Goal: Navigation & Orientation: Find specific page/section

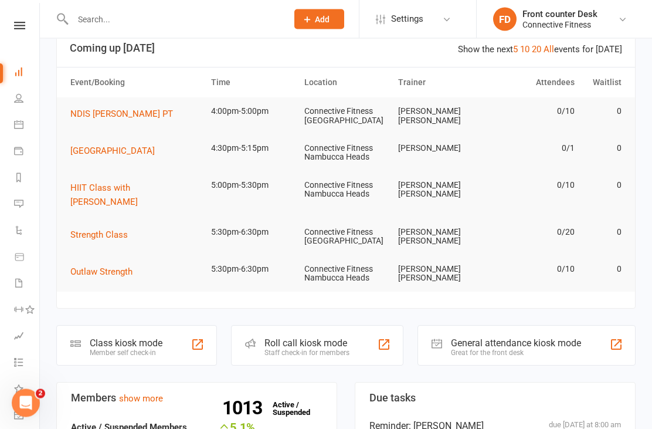
scroll to position [28, 0]
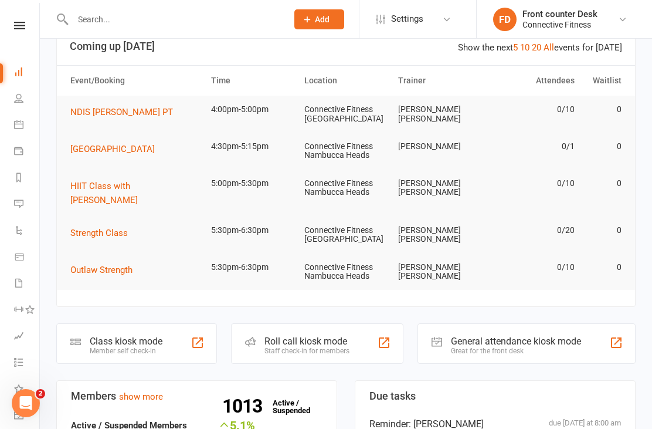
click at [382, 253] on td "Connective Fitness Nambucca Heads" at bounding box center [346, 271] width 94 height 37
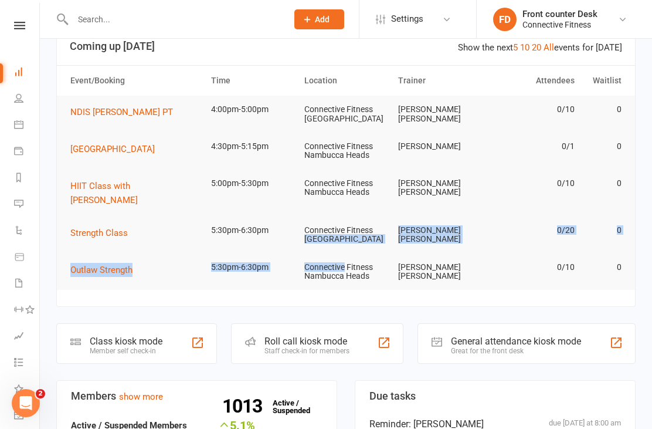
click at [378, 266] on td "Connective Fitness Nambucca Heads" at bounding box center [346, 271] width 94 height 37
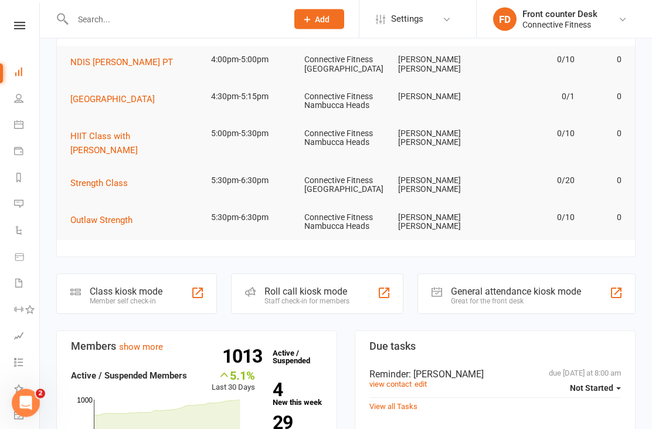
scroll to position [0, 0]
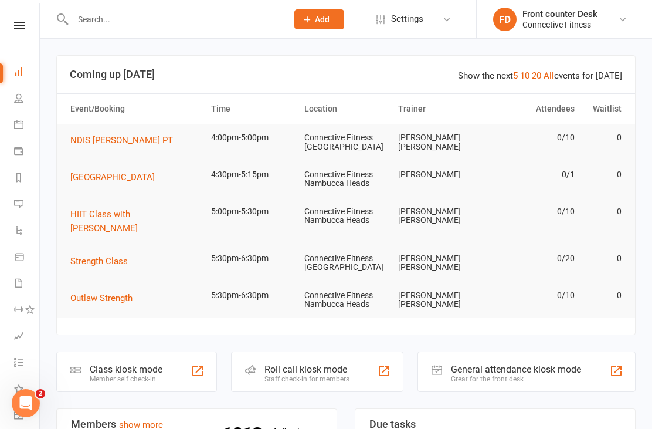
click at [22, 124] on icon at bounding box center [18, 124] width 9 height 9
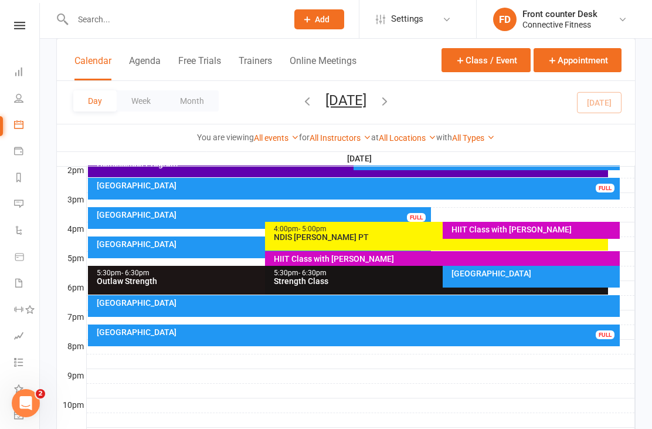
scroll to position [481, 0]
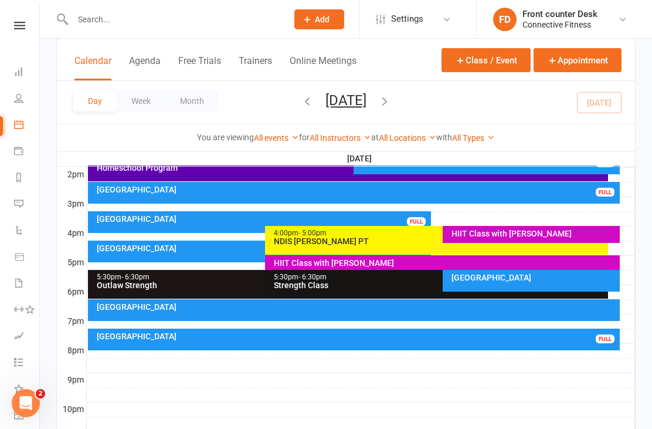
click at [589, 260] on div "HIIT Class with Ben" at bounding box center [445, 263] width 344 height 8
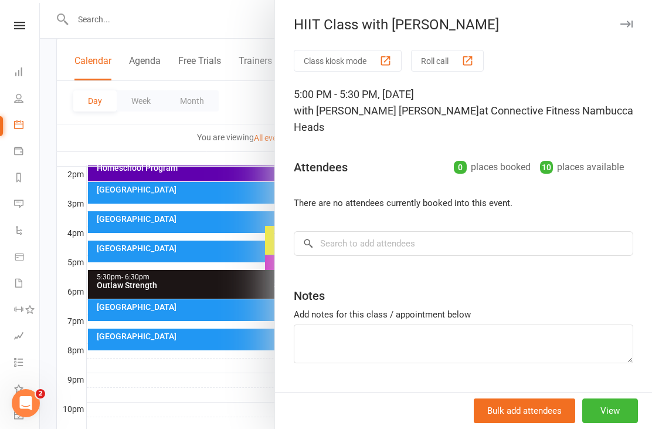
click at [257, 147] on div at bounding box center [346, 214] width 612 height 429
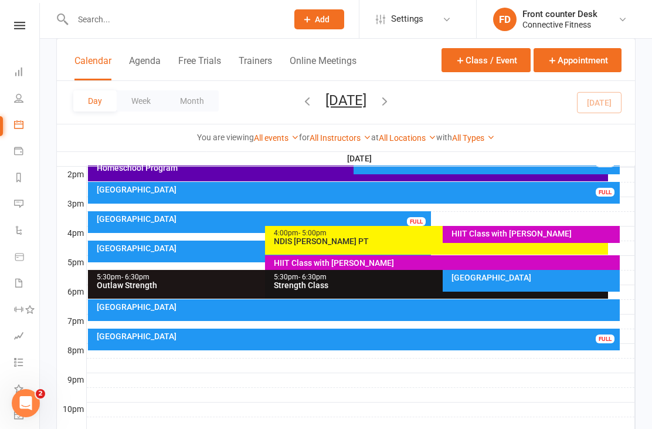
click at [524, 287] on div "[GEOGRAPHIC_DATA]" at bounding box center [532, 281] width 178 height 22
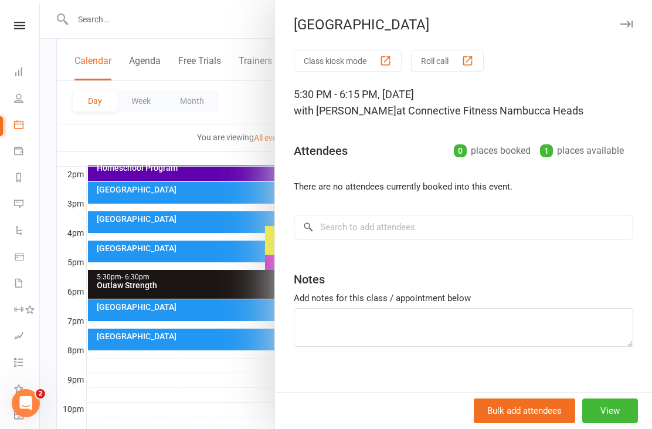
click at [634, 18] on div "[GEOGRAPHIC_DATA]" at bounding box center [463, 24] width 377 height 16
click at [628, 13] on div "Recovery Centre Class kiosk mode Roll call 5:30 PM - 6:15 PM, Tuesday, August, …" at bounding box center [463, 214] width 378 height 429
click at [630, 19] on button "button" at bounding box center [626, 24] width 14 height 14
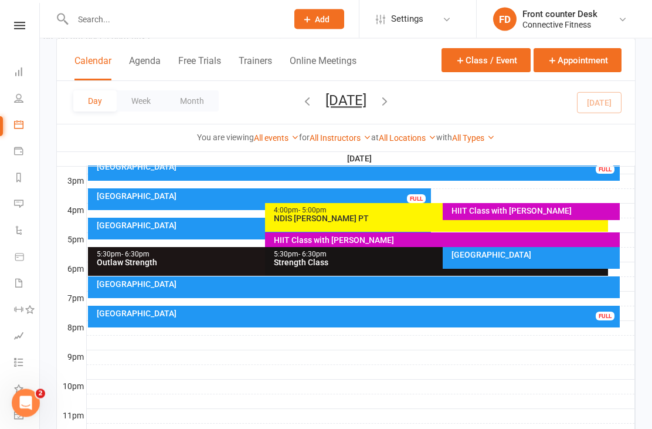
scroll to position [519, 0]
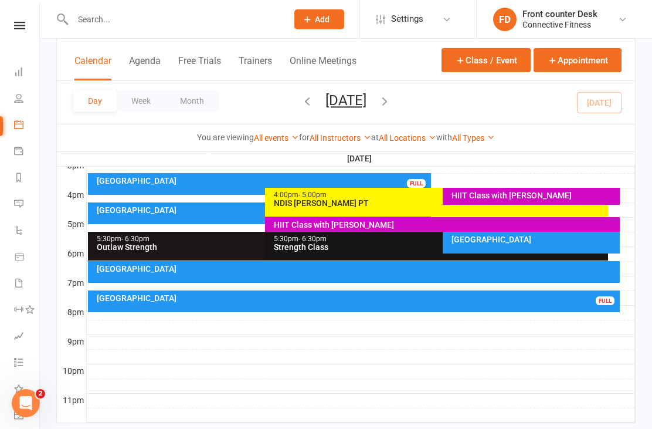
click at [19, 63] on link "Dashboard" at bounding box center [27, 73] width 26 height 26
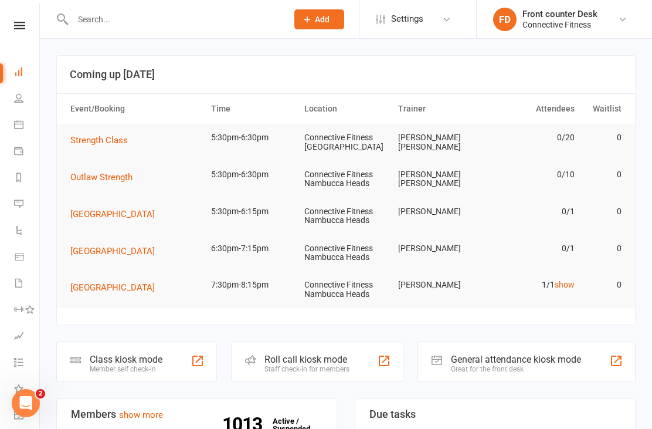
click at [562, 286] on link "show" at bounding box center [565, 284] width 20 height 9
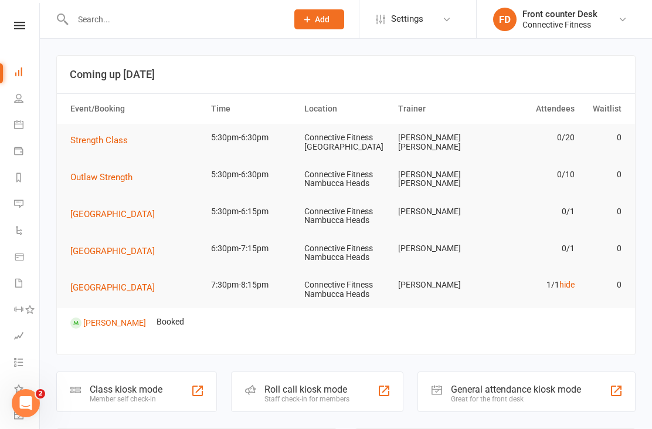
click at [572, 284] on link "hide" at bounding box center [566, 284] width 15 height 9
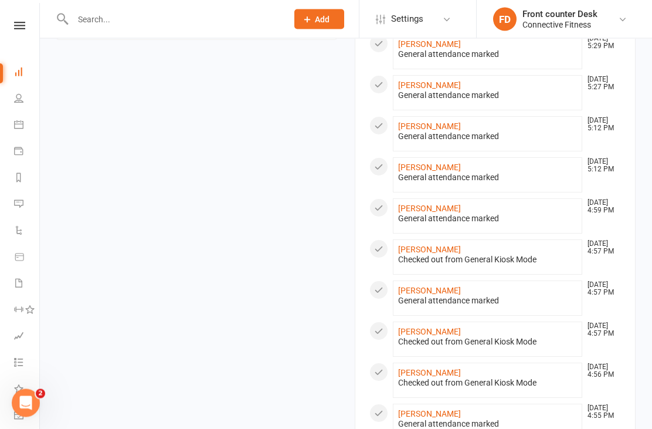
scroll to position [850, 0]
